Goal: Task Accomplishment & Management: Complete application form

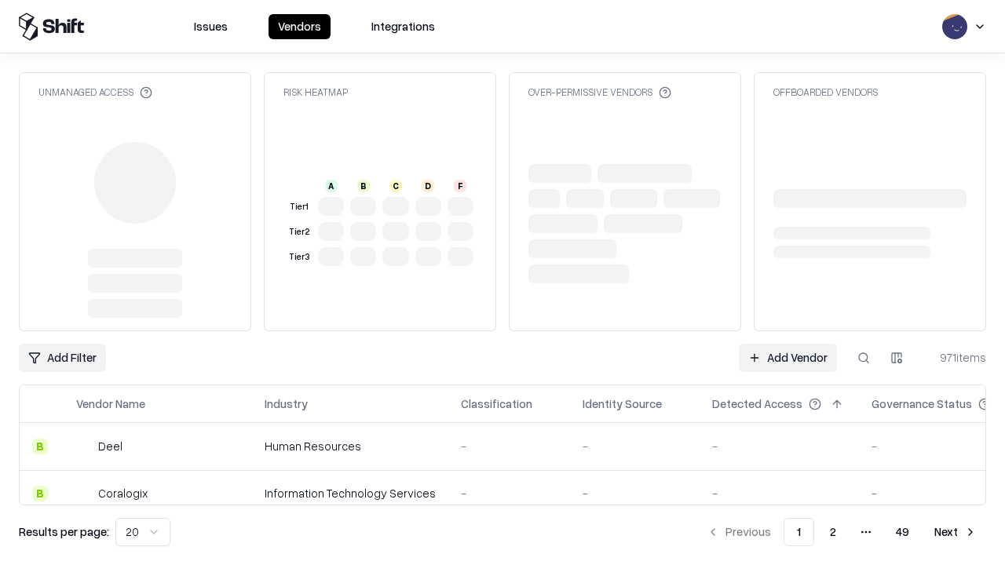
click at [787, 358] on link "Add Vendor" at bounding box center [787, 358] width 98 height 28
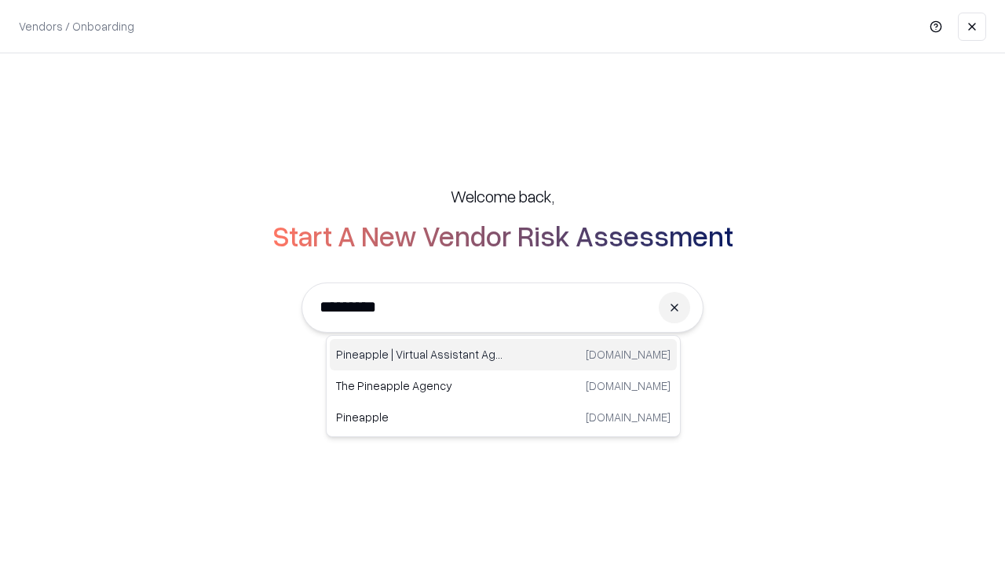
click at [503, 355] on div "Pineapple | Virtual Assistant Agency [DOMAIN_NAME]" at bounding box center [503, 354] width 347 height 31
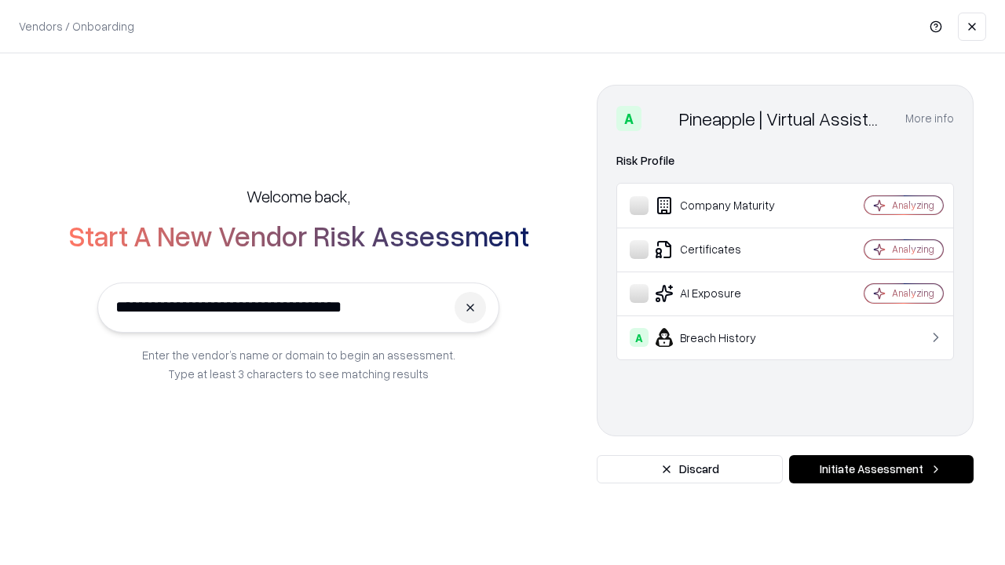
type input "**********"
click at [881, 469] on button "Initiate Assessment" at bounding box center [881, 469] width 184 height 28
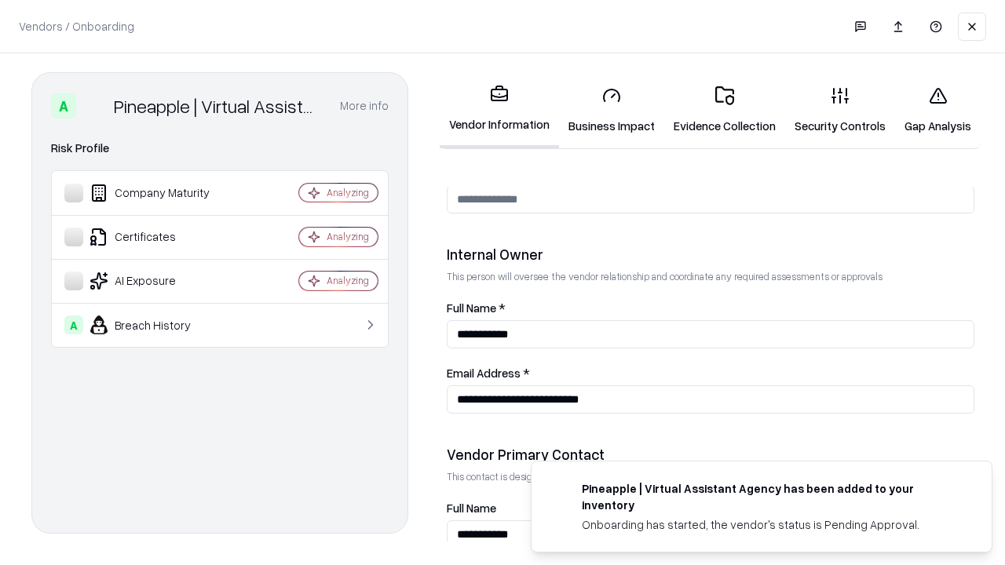
scroll to position [813, 0]
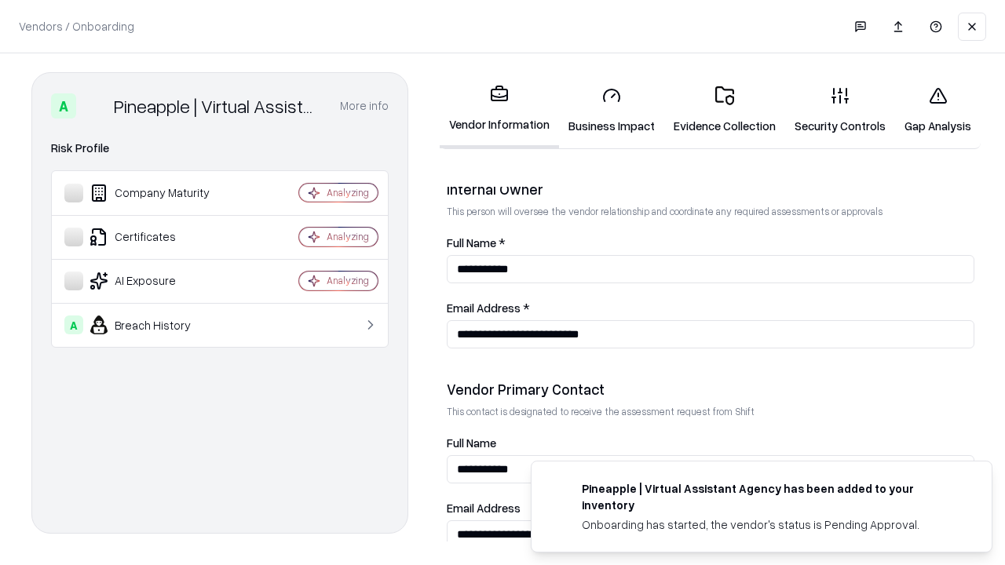
click at [611, 110] on link "Business Impact" at bounding box center [611, 110] width 105 height 73
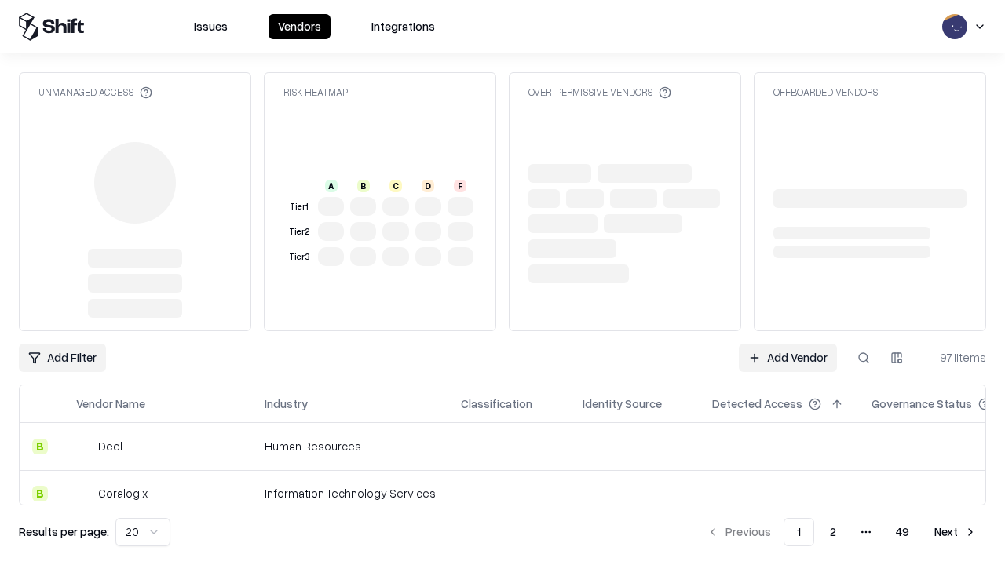
click at [787, 358] on link "Add Vendor" at bounding box center [787, 358] width 98 height 28
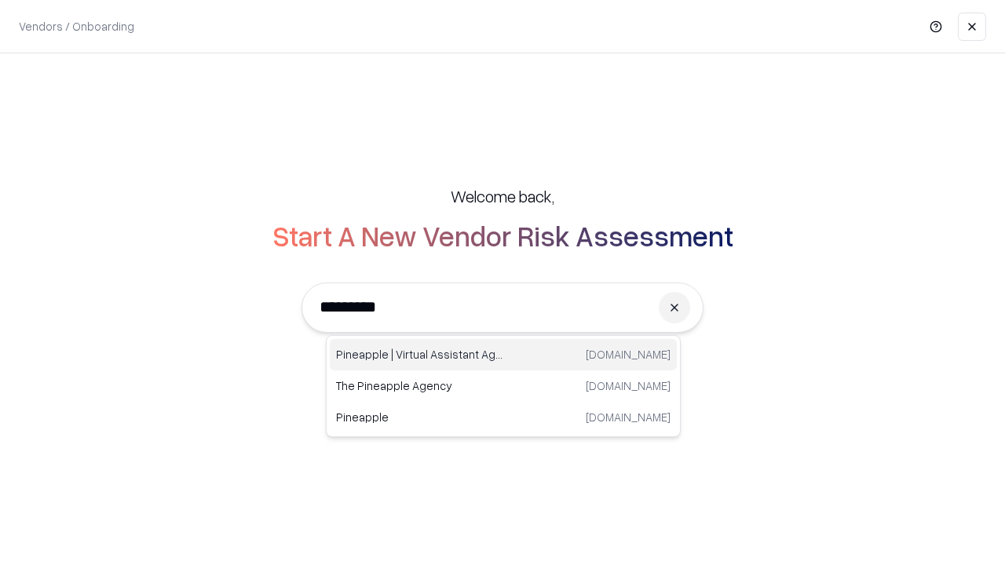
click at [503, 355] on div "Pineapple | Virtual Assistant Agency [DOMAIN_NAME]" at bounding box center [503, 354] width 347 height 31
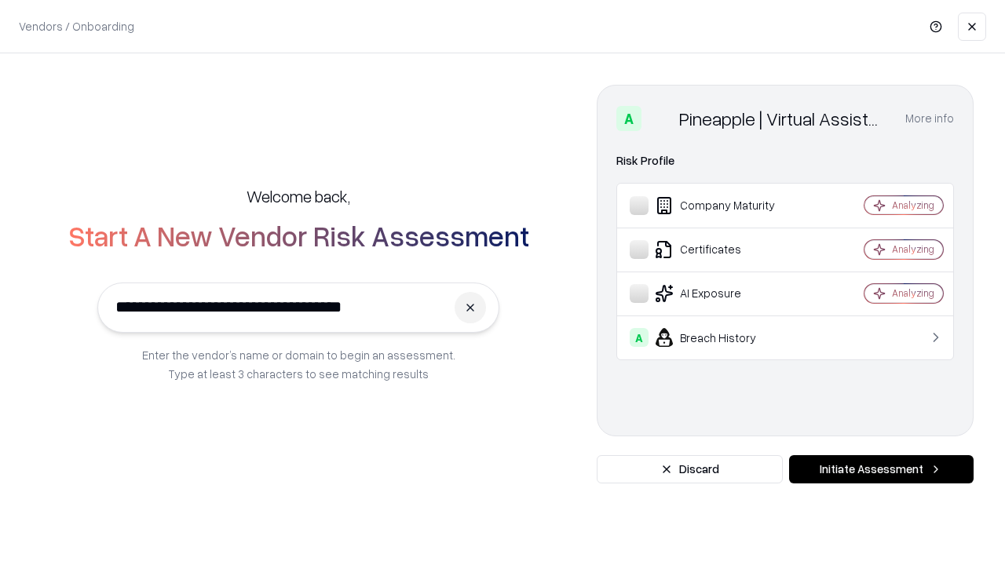
type input "**********"
click at [881, 469] on button "Initiate Assessment" at bounding box center [881, 469] width 184 height 28
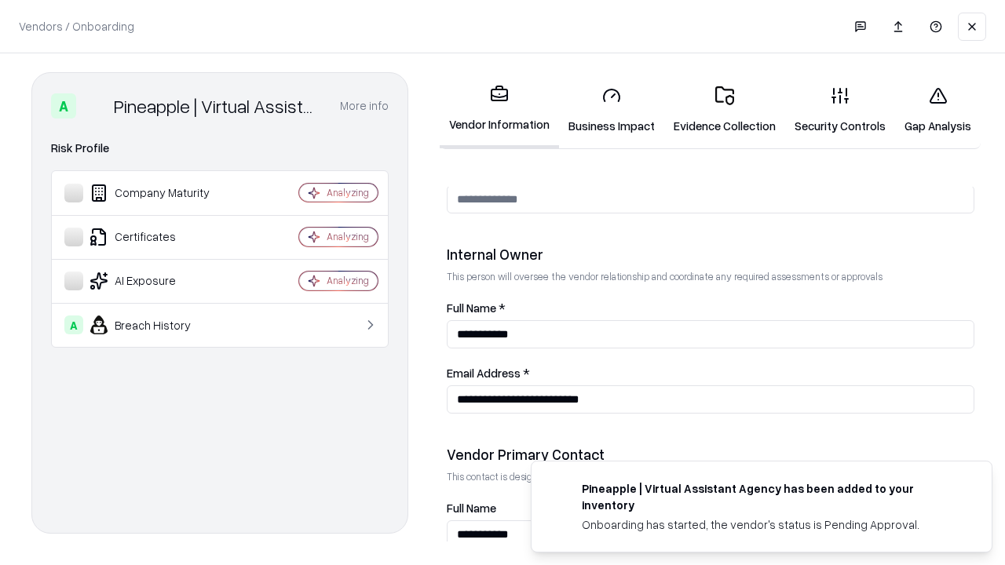
scroll to position [813, 0]
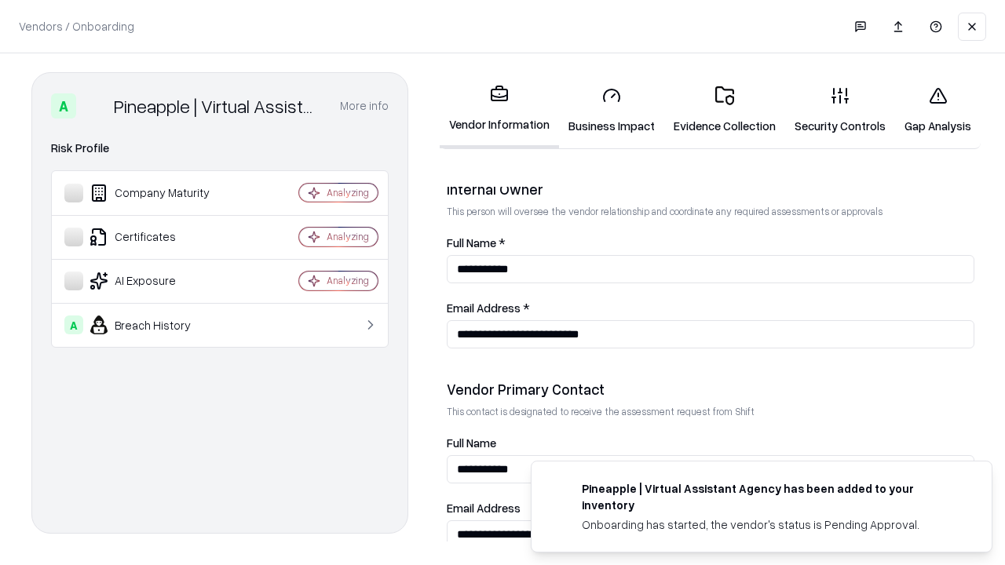
click at [937, 110] on link "Gap Analysis" at bounding box center [938, 110] width 86 height 73
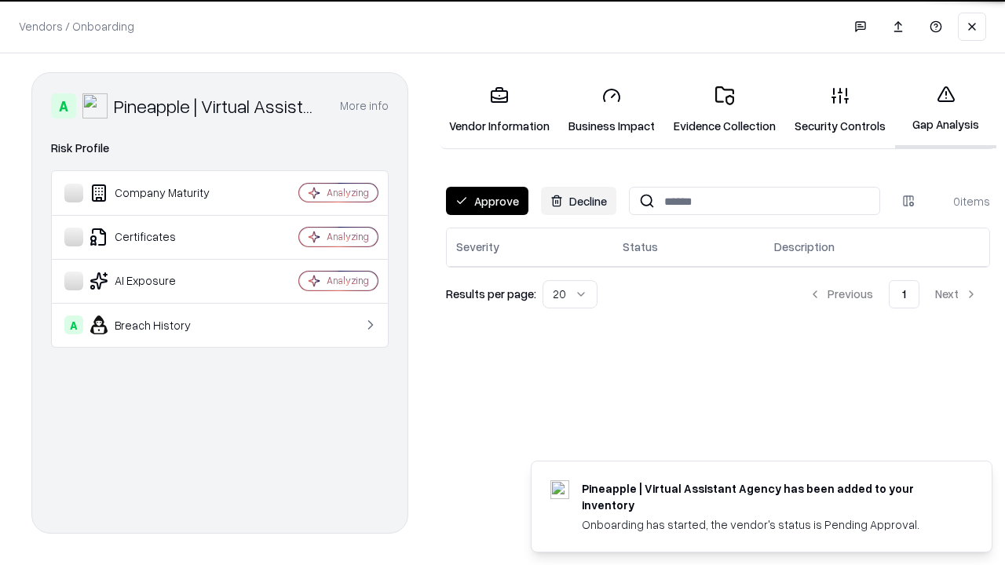
click at [487, 201] on button "Approve" at bounding box center [487, 201] width 82 height 28
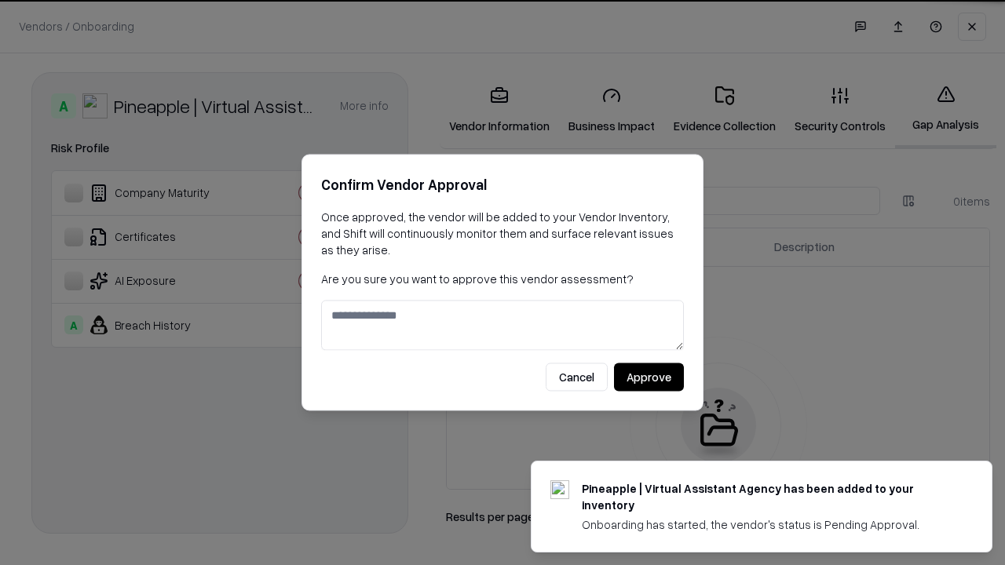
click at [648, 377] on button "Approve" at bounding box center [649, 377] width 70 height 28
